Goal: Find specific page/section: Locate item on page

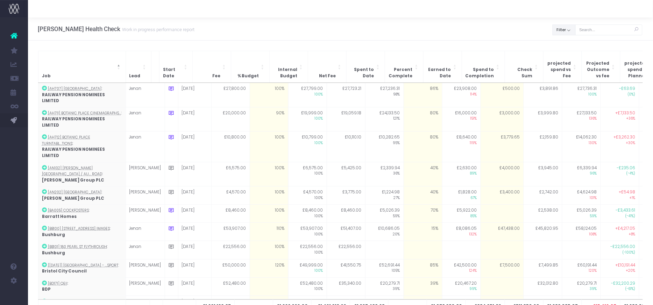
click at [569, 27] on button "Filter" at bounding box center [563, 29] width 23 height 11
click at [560, 44] on span at bounding box center [562, 45] width 6 height 6
click at [570, 44] on input "All" at bounding box center [572, 44] width 5 height 5
checkbox input "false"
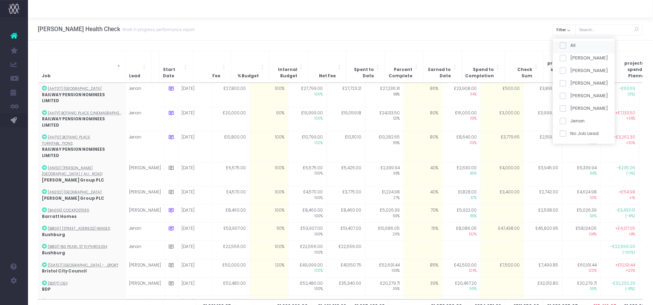
checkbox input "false"
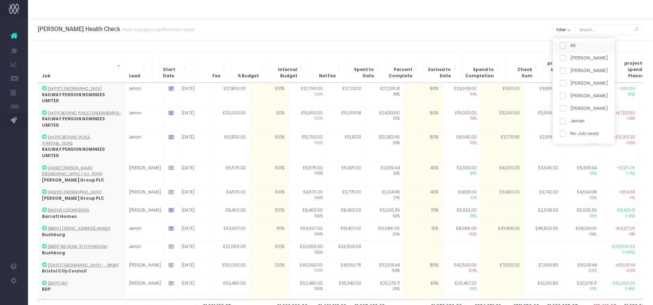
checkbox input "false"
click at [562, 73] on span at bounding box center [562, 70] width 6 height 6
click at [570, 72] on input "[PERSON_NAME]" at bounding box center [572, 69] width 5 height 5
checkbox input "true"
click at [572, 146] on button "Apply" at bounding box center [568, 147] width 21 height 12
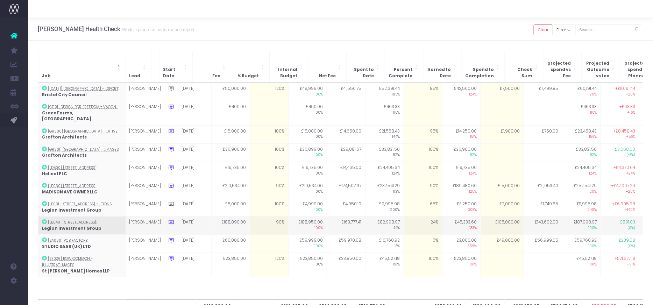
click at [168, 219] on icon at bounding box center [171, 222] width 6 height 6
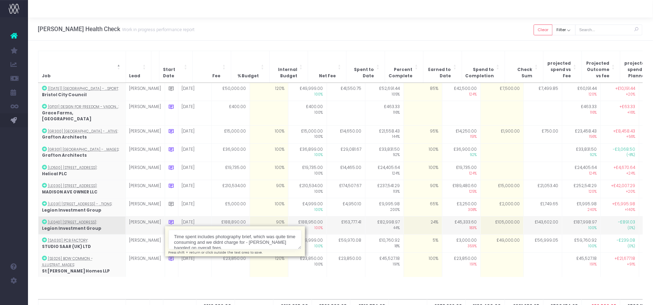
click at [218, 230] on textarea "Time spent includes photography brief, which was quite time consuming and we di…" at bounding box center [234, 240] width 133 height 20
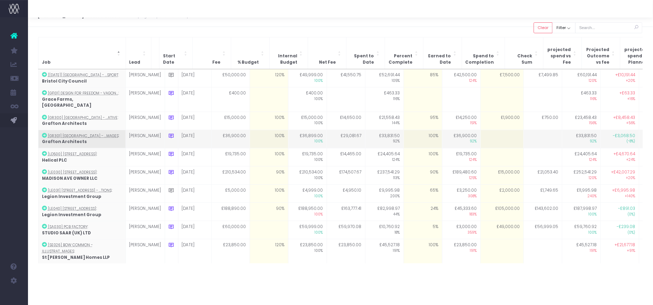
scroll to position [24, 0]
